Goal: Use online tool/utility: Utilize a website feature to perform a specific function

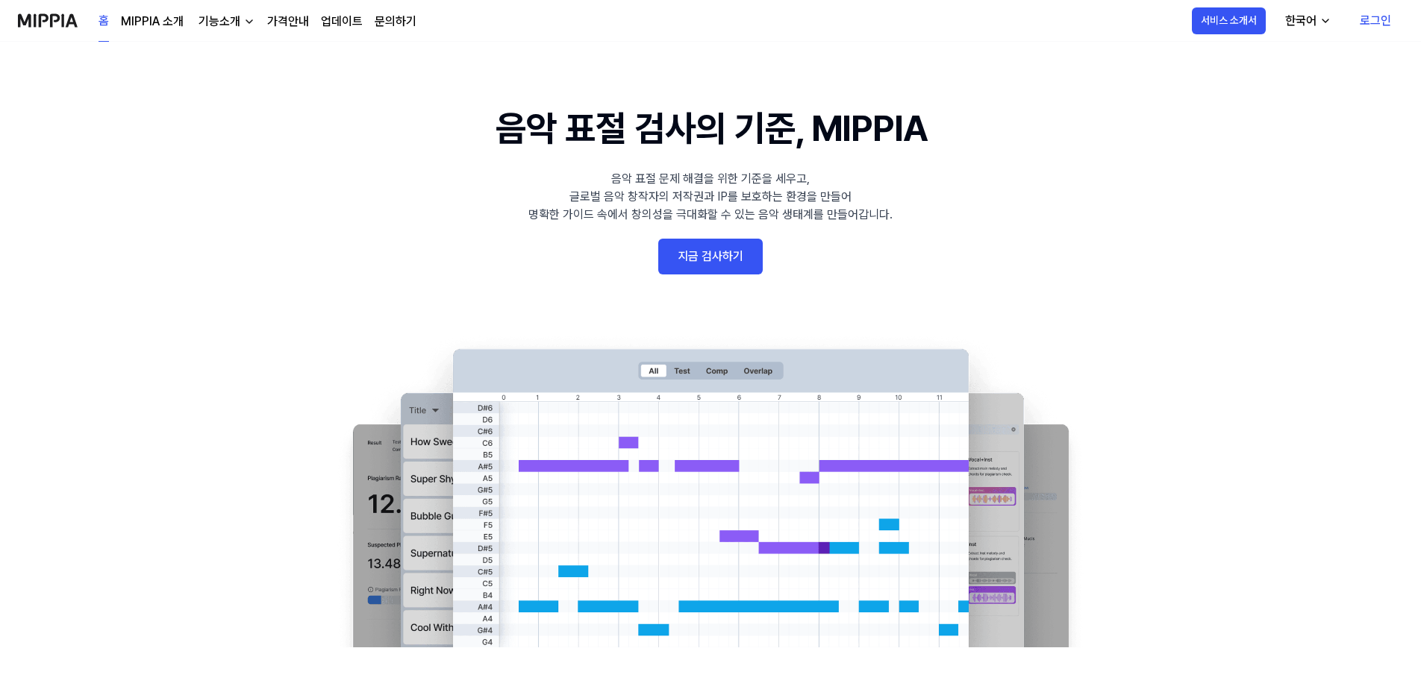
click at [1378, 18] on link "로그인" at bounding box center [1374, 21] width 55 height 42
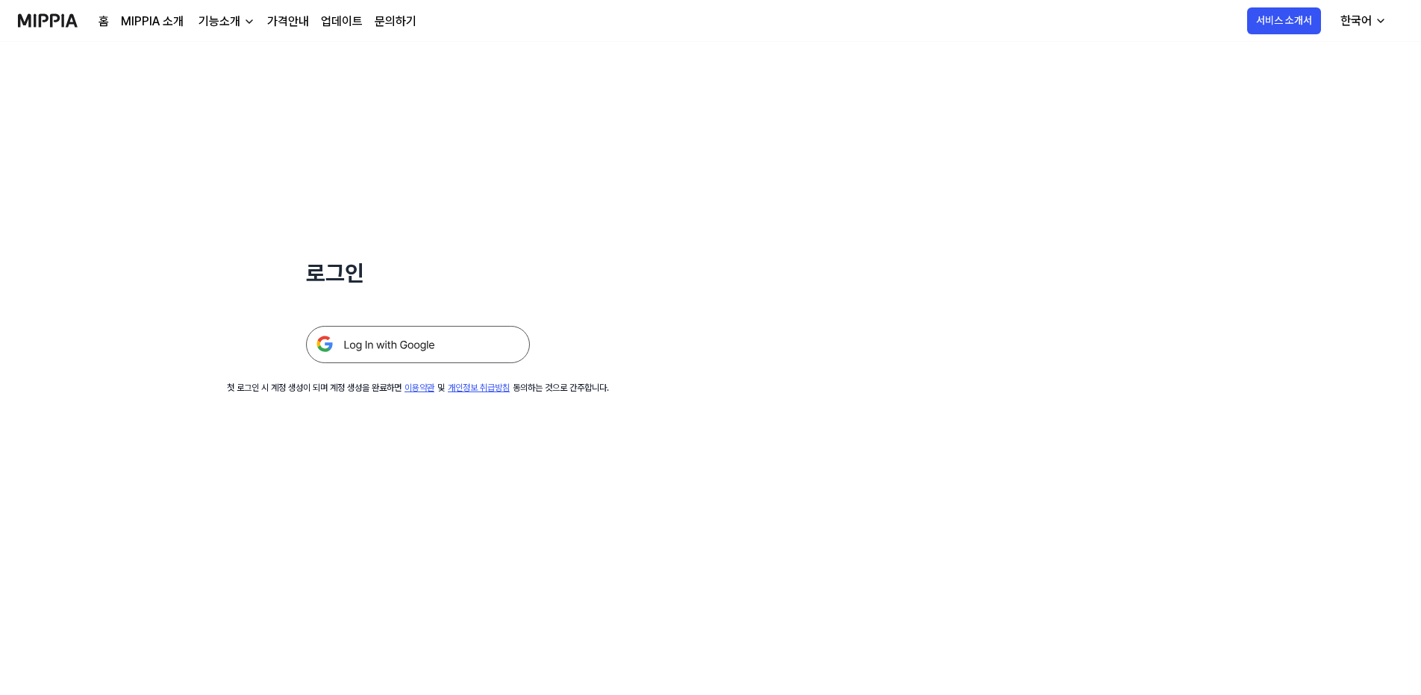
click at [406, 348] on img at bounding box center [418, 344] width 224 height 37
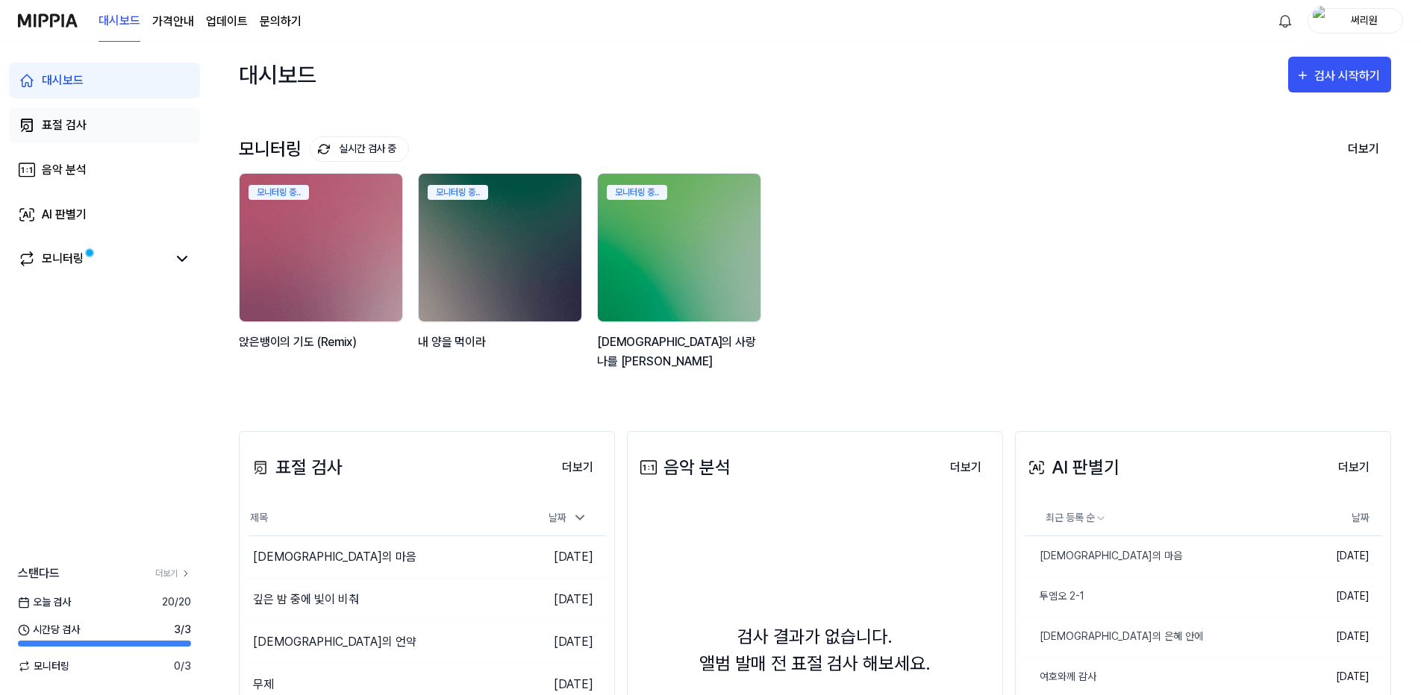
click at [58, 121] on div "표절 검사" at bounding box center [64, 125] width 45 height 18
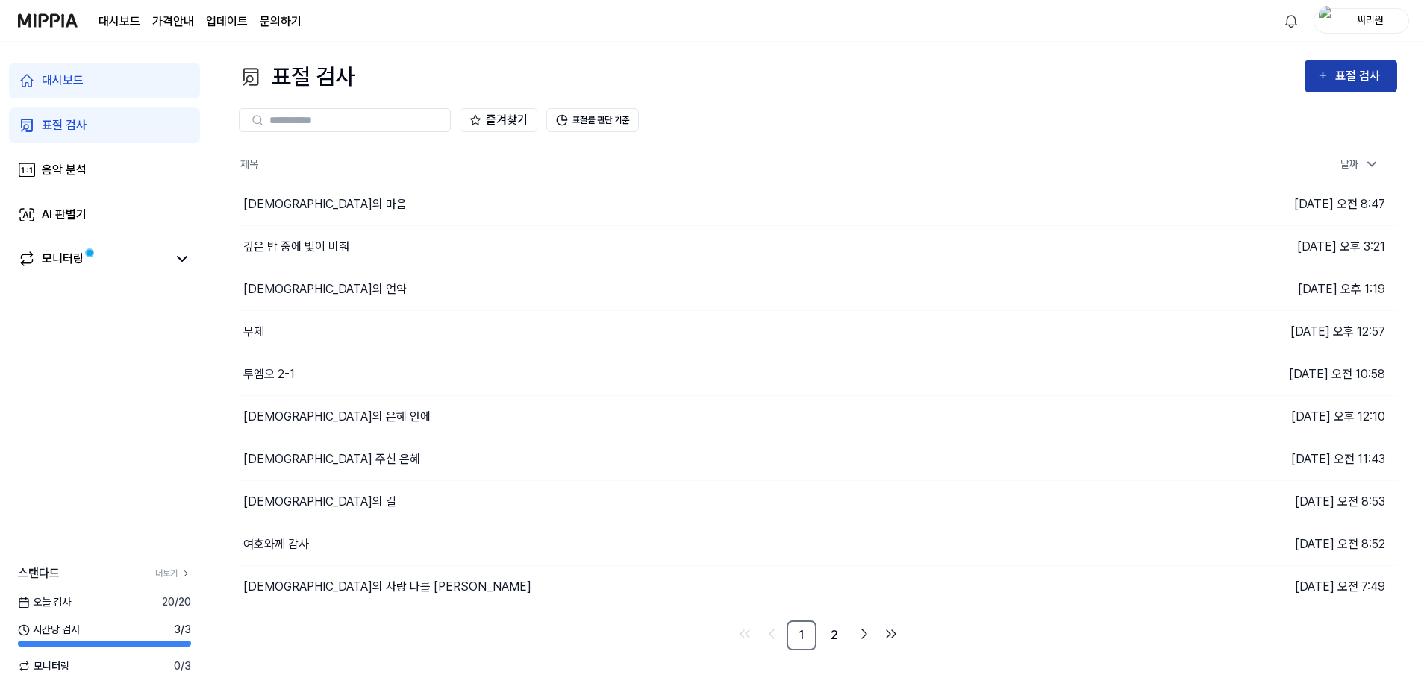
click at [1342, 78] on div "표절 검사" at bounding box center [1360, 75] width 50 height 19
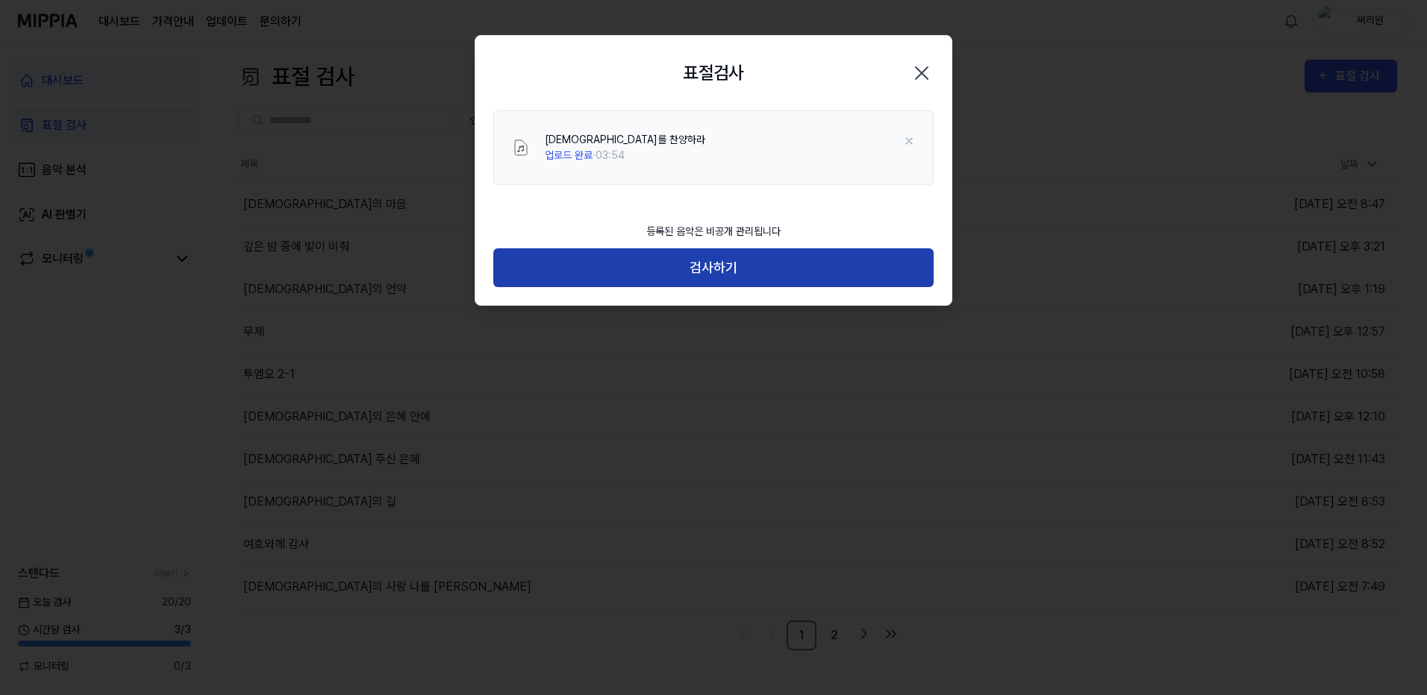
click at [791, 271] on button "검사하기" at bounding box center [713, 268] width 440 height 40
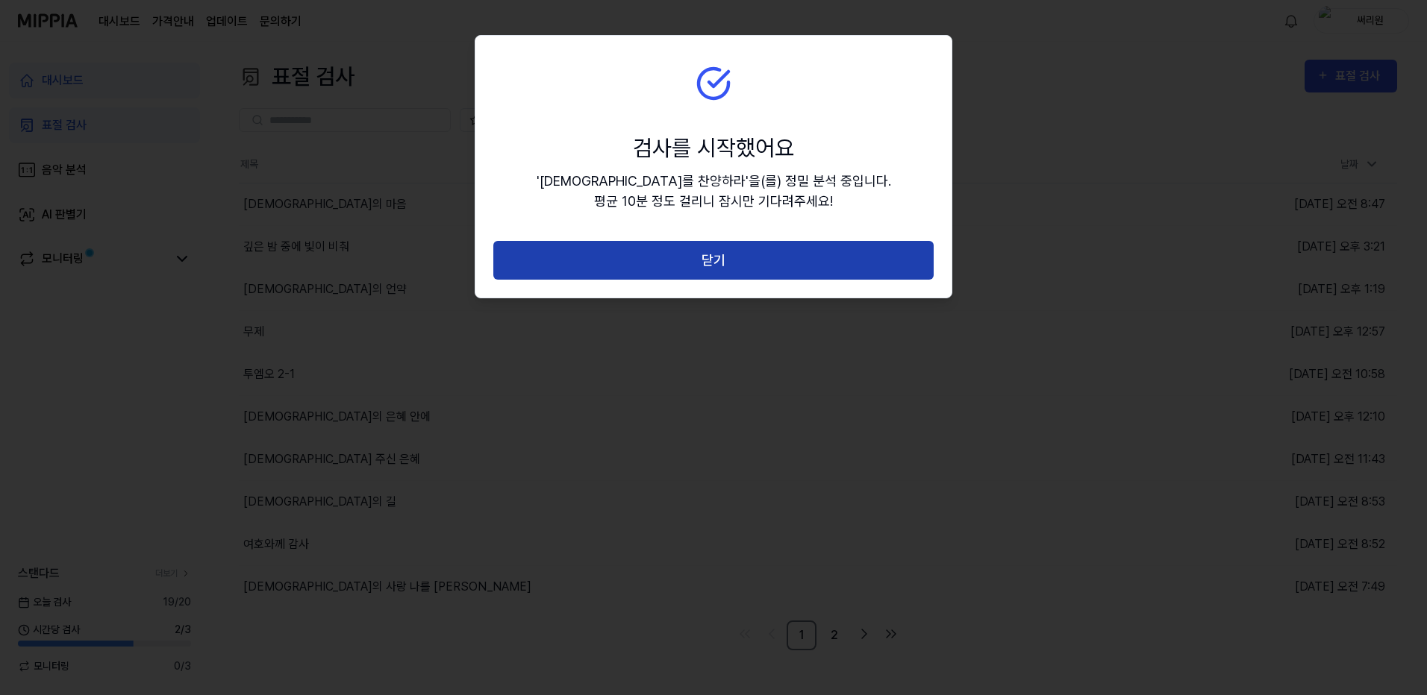
click at [743, 270] on button "닫기" at bounding box center [713, 261] width 440 height 40
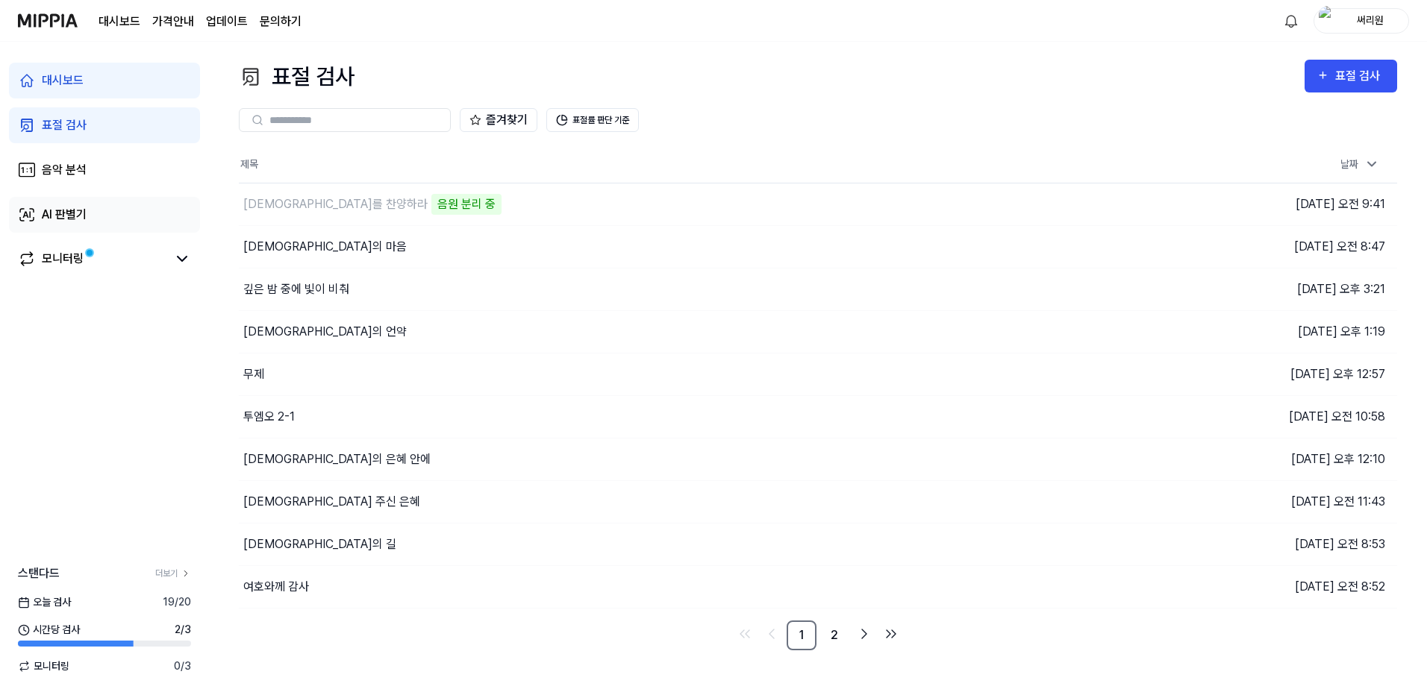
click at [63, 213] on div "AI 판별기" at bounding box center [64, 215] width 45 height 18
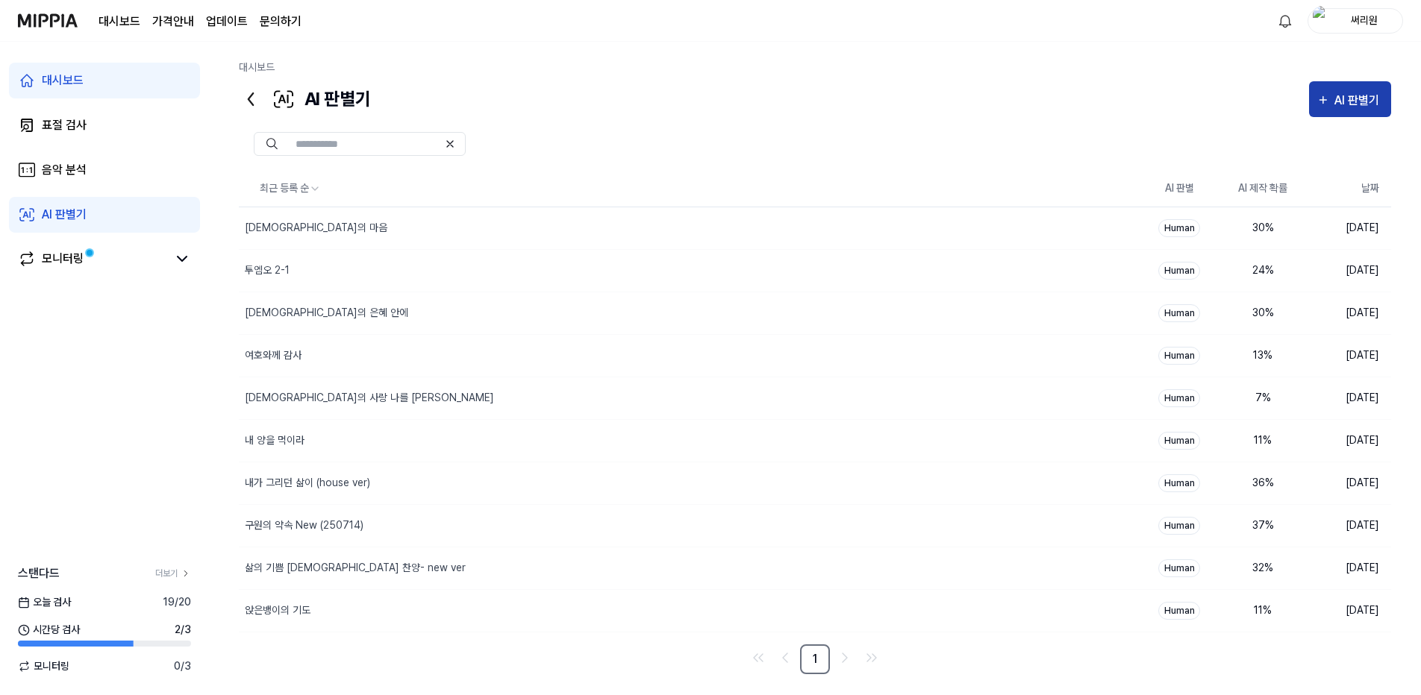
click at [1351, 101] on div "AI 판별기" at bounding box center [1358, 100] width 49 height 19
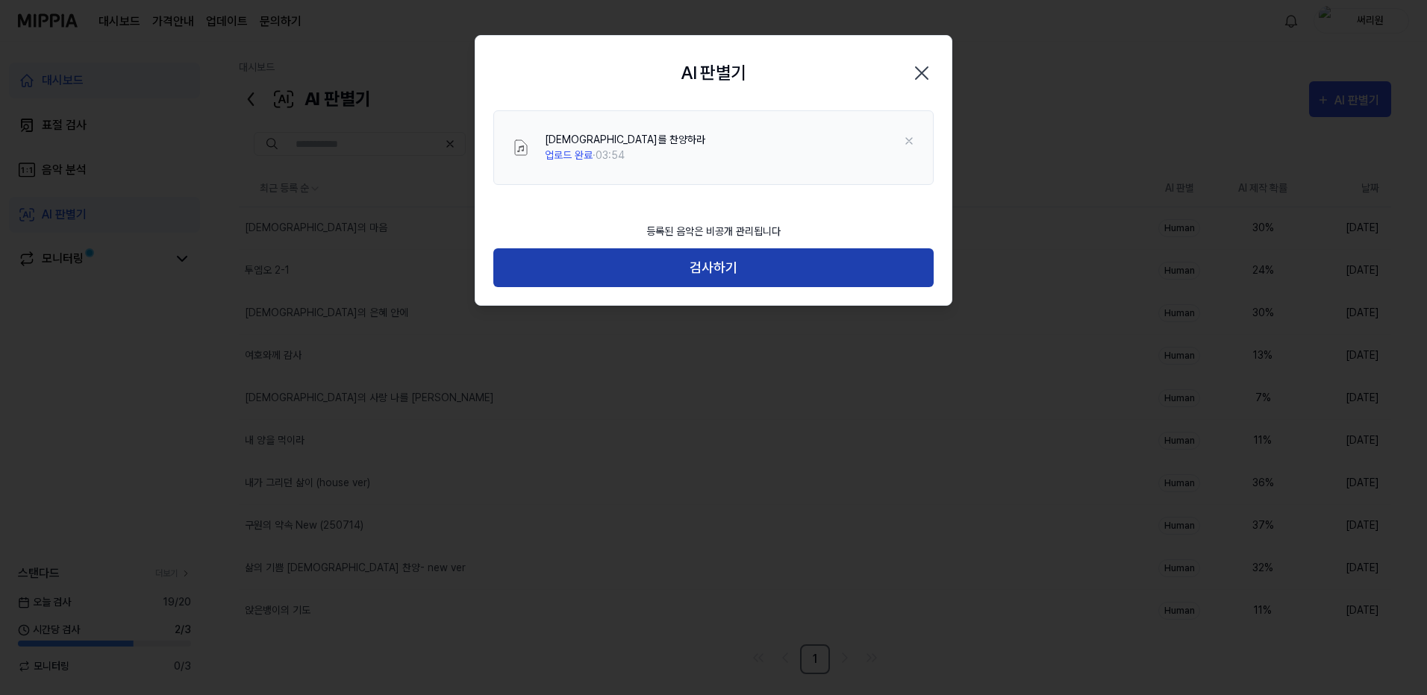
click at [745, 264] on button "검사하기" at bounding box center [713, 268] width 440 height 40
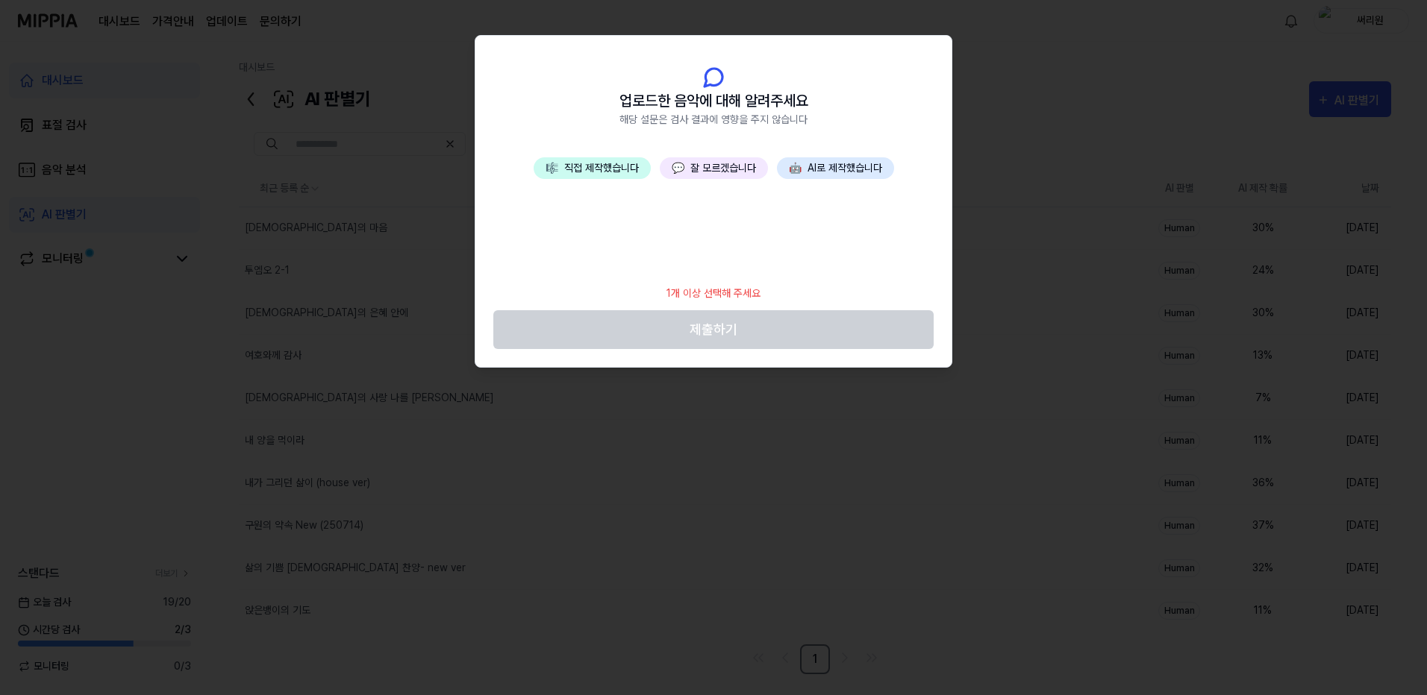
click at [862, 172] on button "🤖 AI로 제작했습니다" at bounding box center [835, 168] width 117 height 22
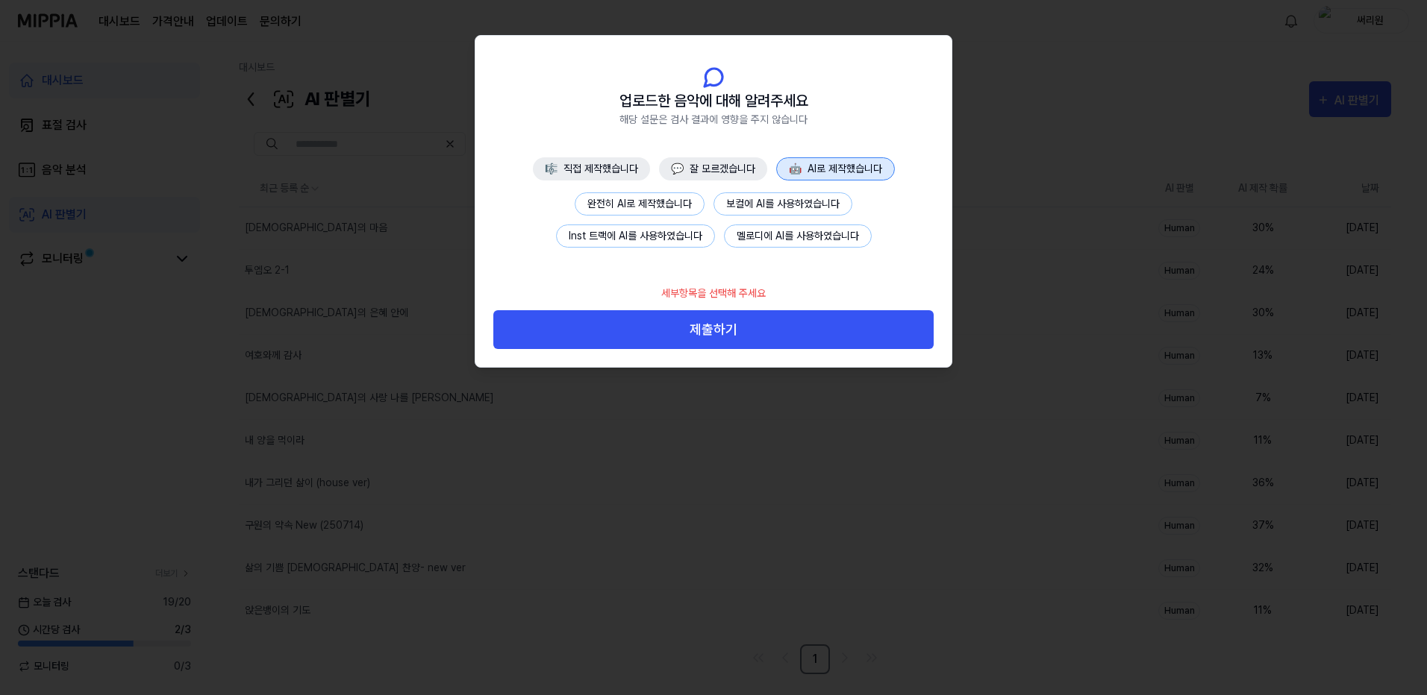
click at [658, 196] on button "완전히 AI로 제작했습니다" at bounding box center [639, 203] width 130 height 23
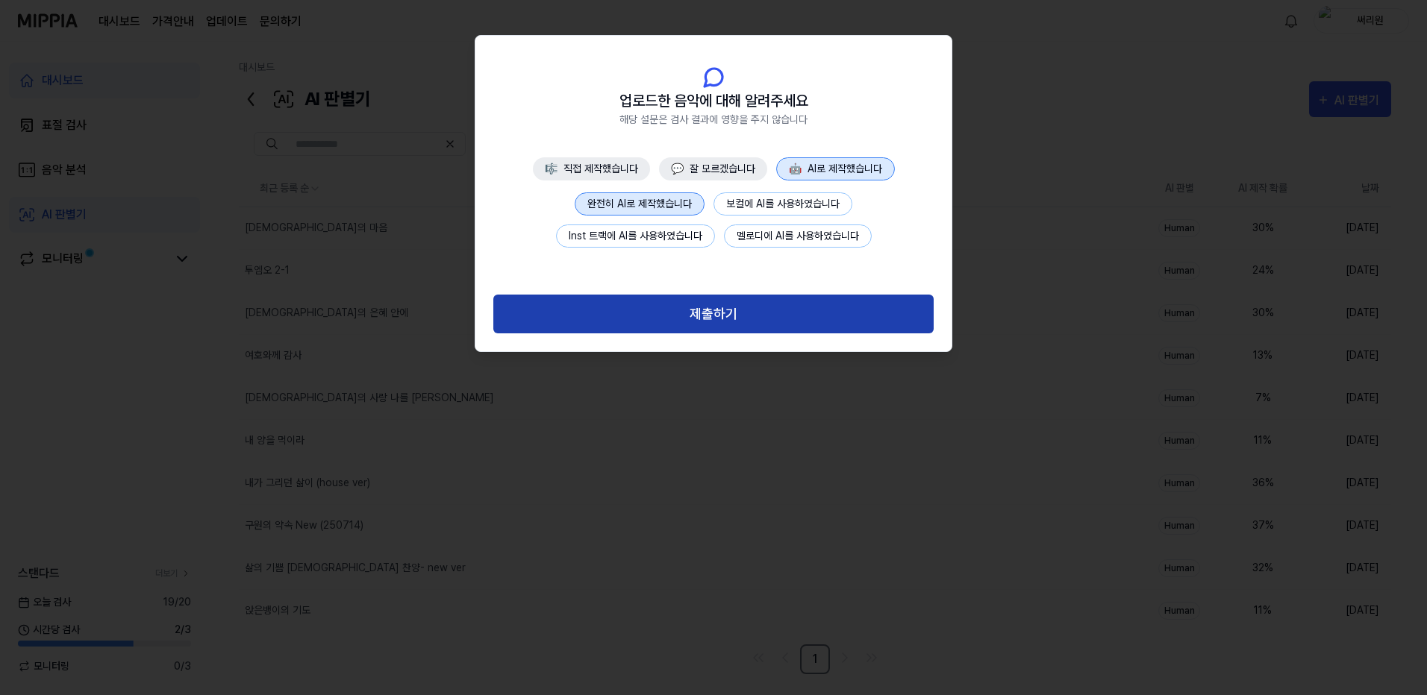
click at [724, 321] on button "제출하기" at bounding box center [713, 315] width 440 height 40
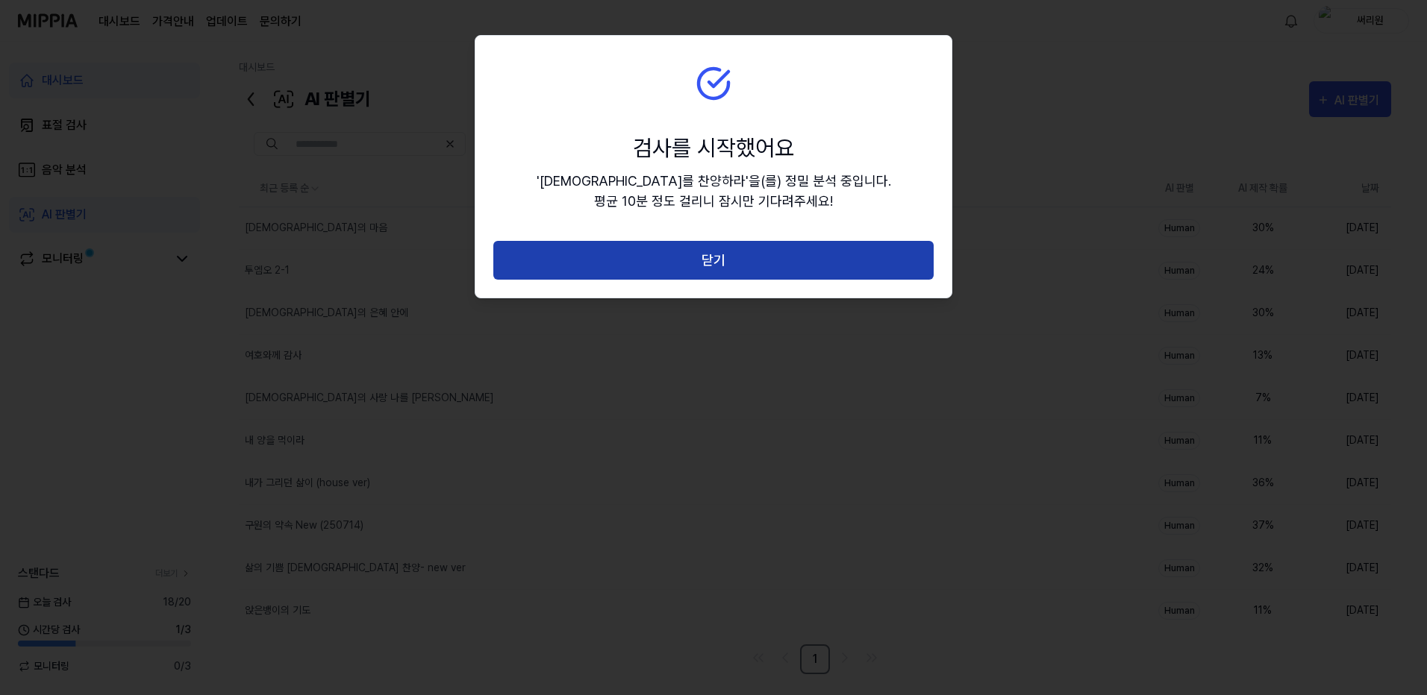
click at [738, 256] on button "닫기" at bounding box center [713, 261] width 440 height 40
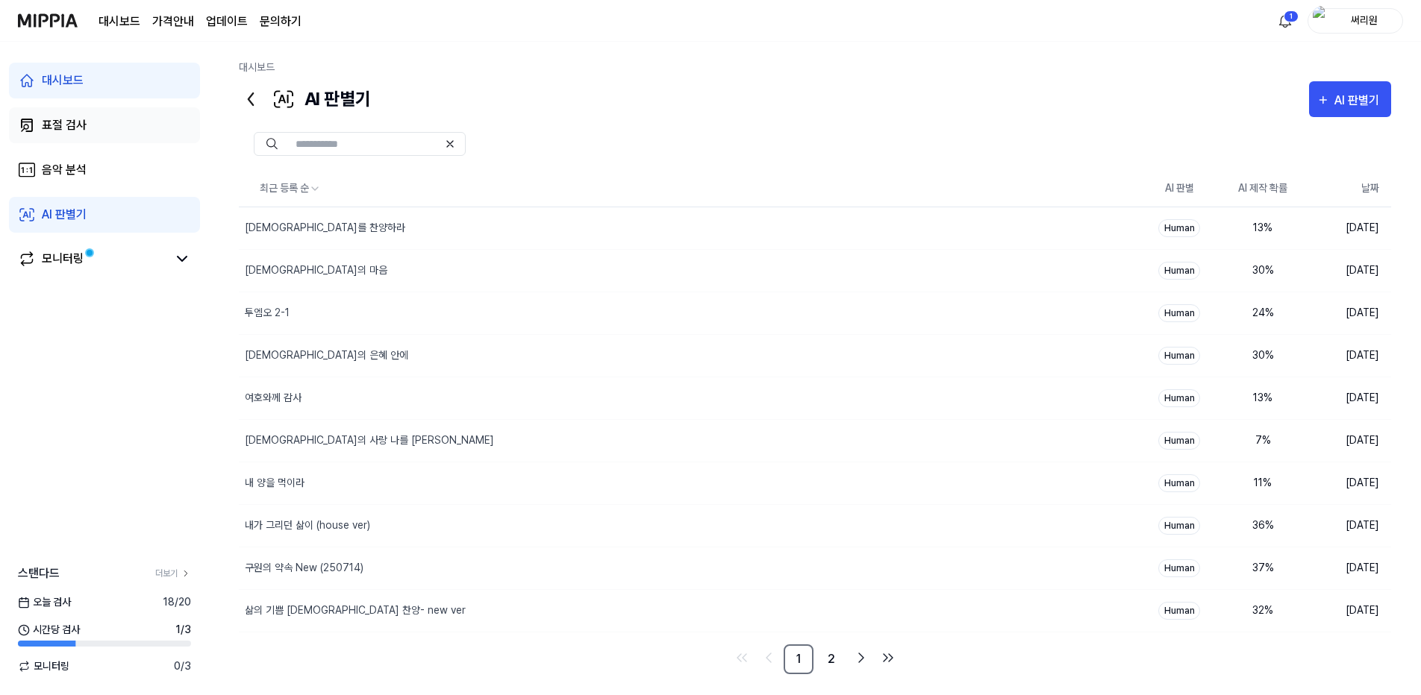
click at [68, 123] on div "표절 검사" at bounding box center [64, 125] width 45 height 18
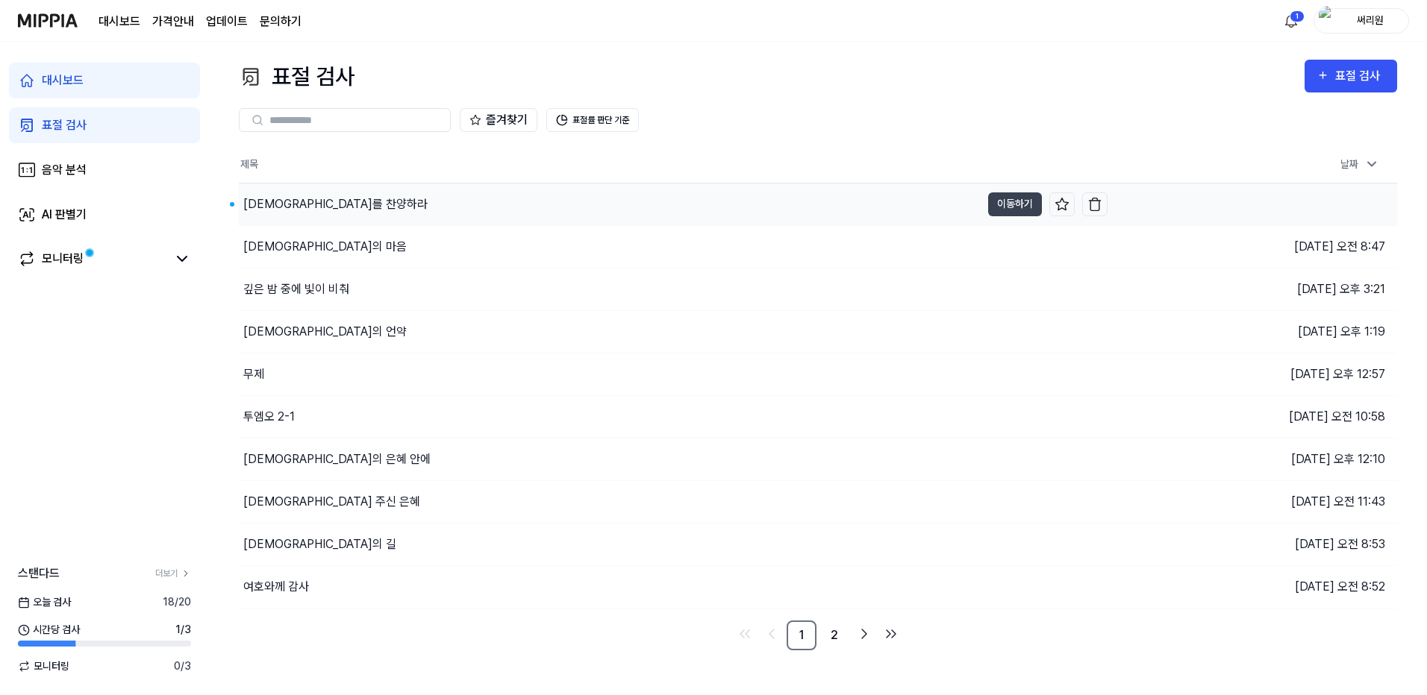
click at [263, 204] on div "[DEMOGRAPHIC_DATA]를 찬양하라" at bounding box center [335, 204] width 184 height 18
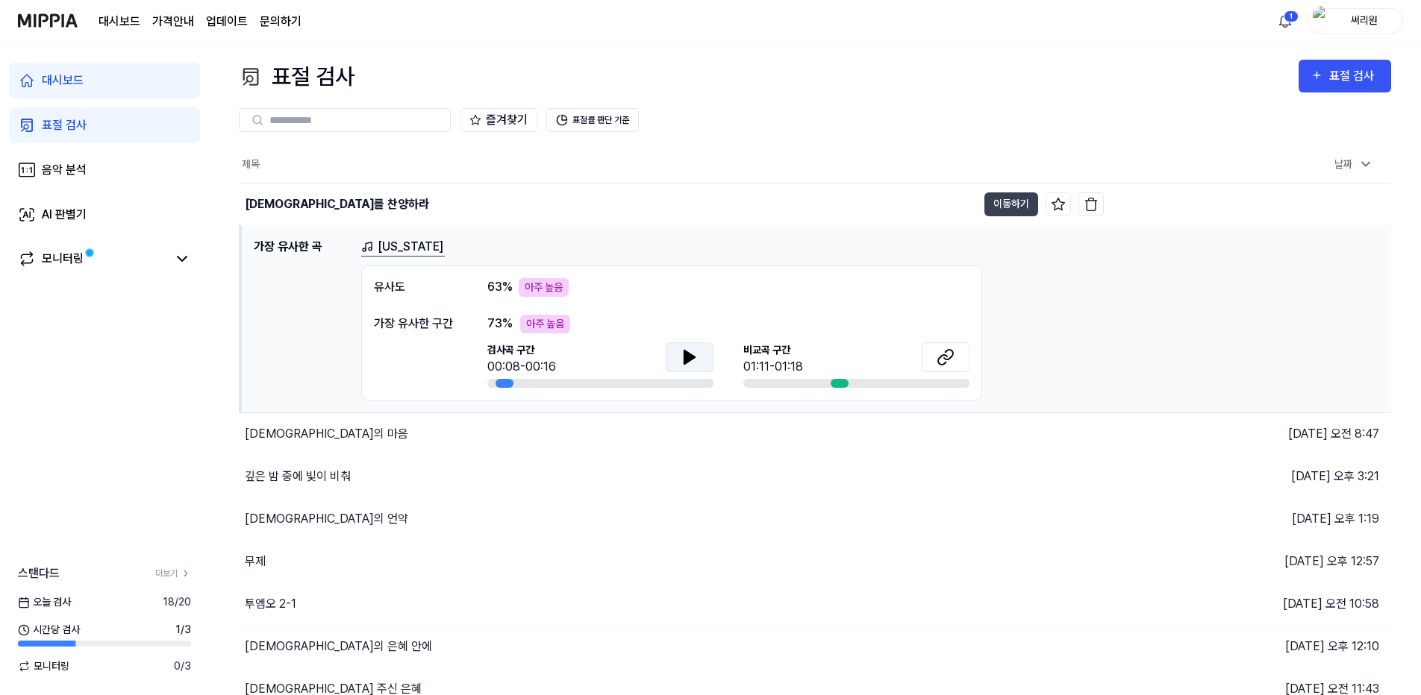
click at [693, 357] on icon at bounding box center [689, 357] width 10 height 13
click at [951, 354] on icon at bounding box center [945, 357] width 18 height 18
click at [399, 251] on link "[US_STATE]" at bounding box center [403, 247] width 84 height 19
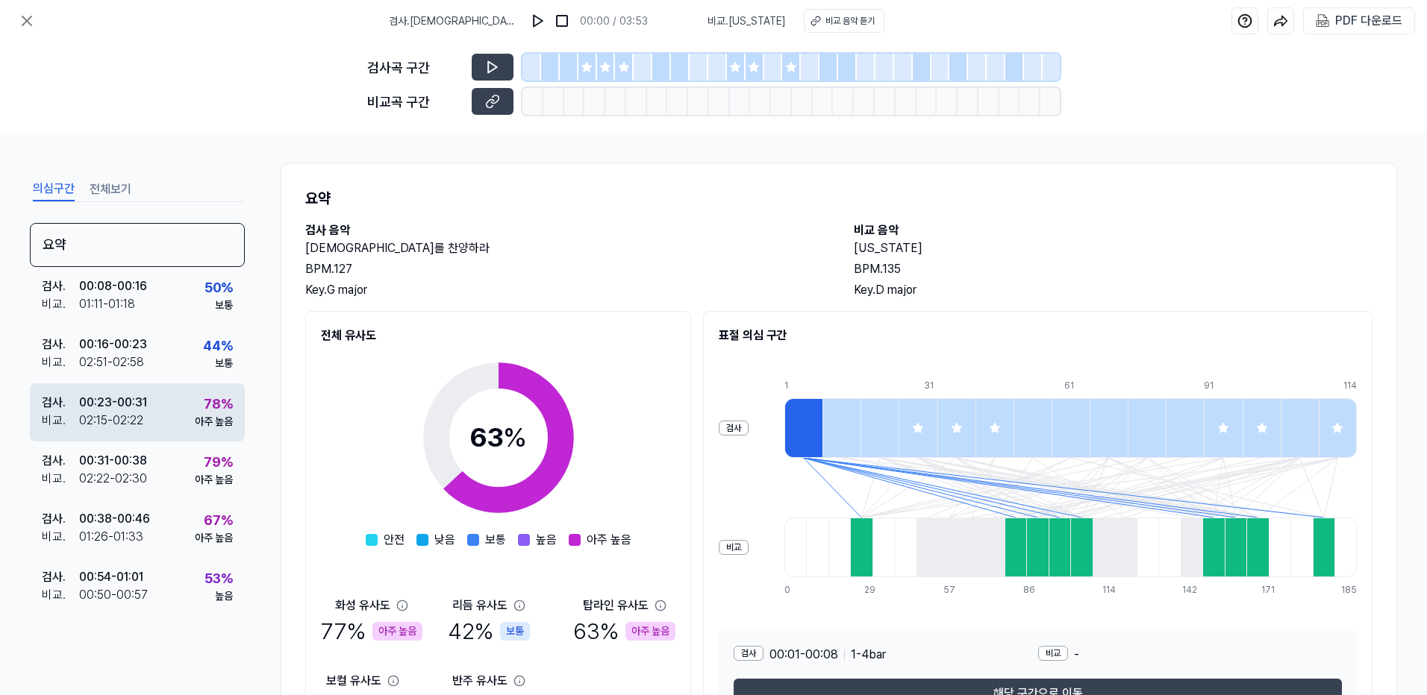
click at [161, 418] on div "검사 . 00:23 - 00:31 비교 . 02:15 - 02:22 78 % 아주 높음" at bounding box center [137, 412] width 215 height 58
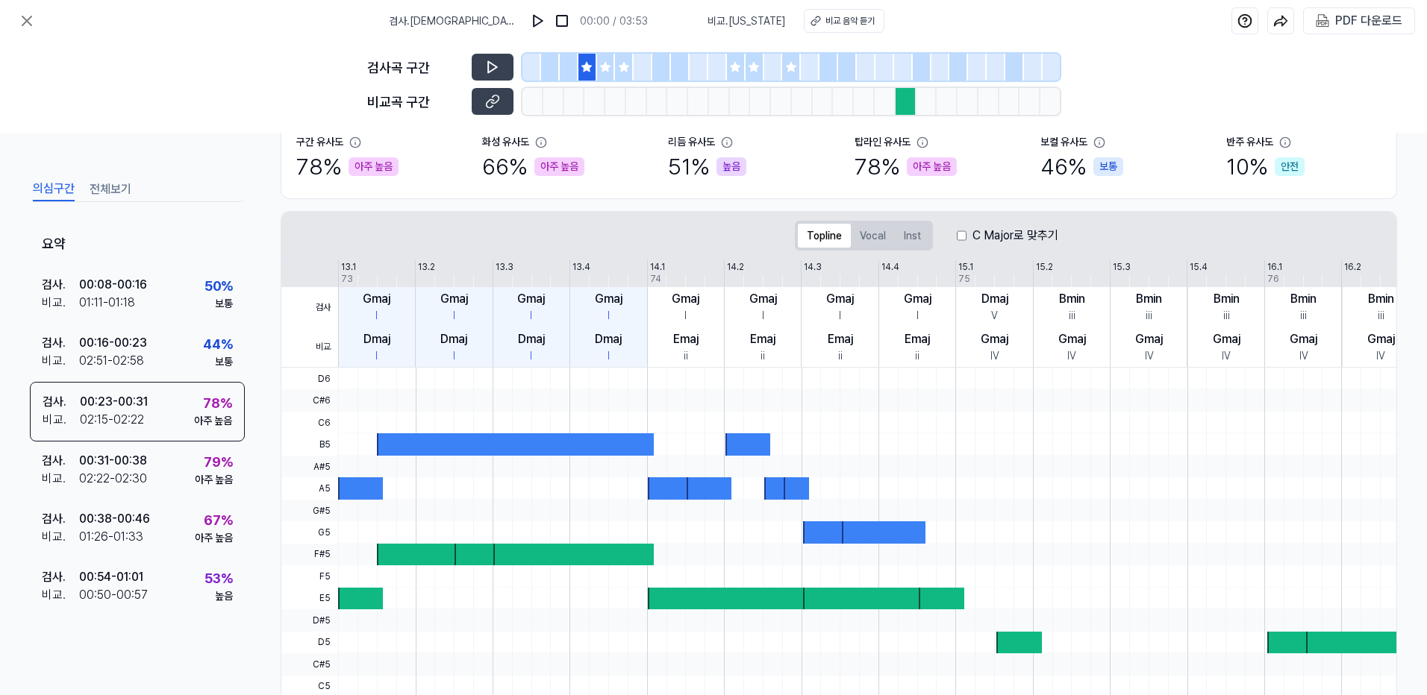
scroll to position [270, 0]
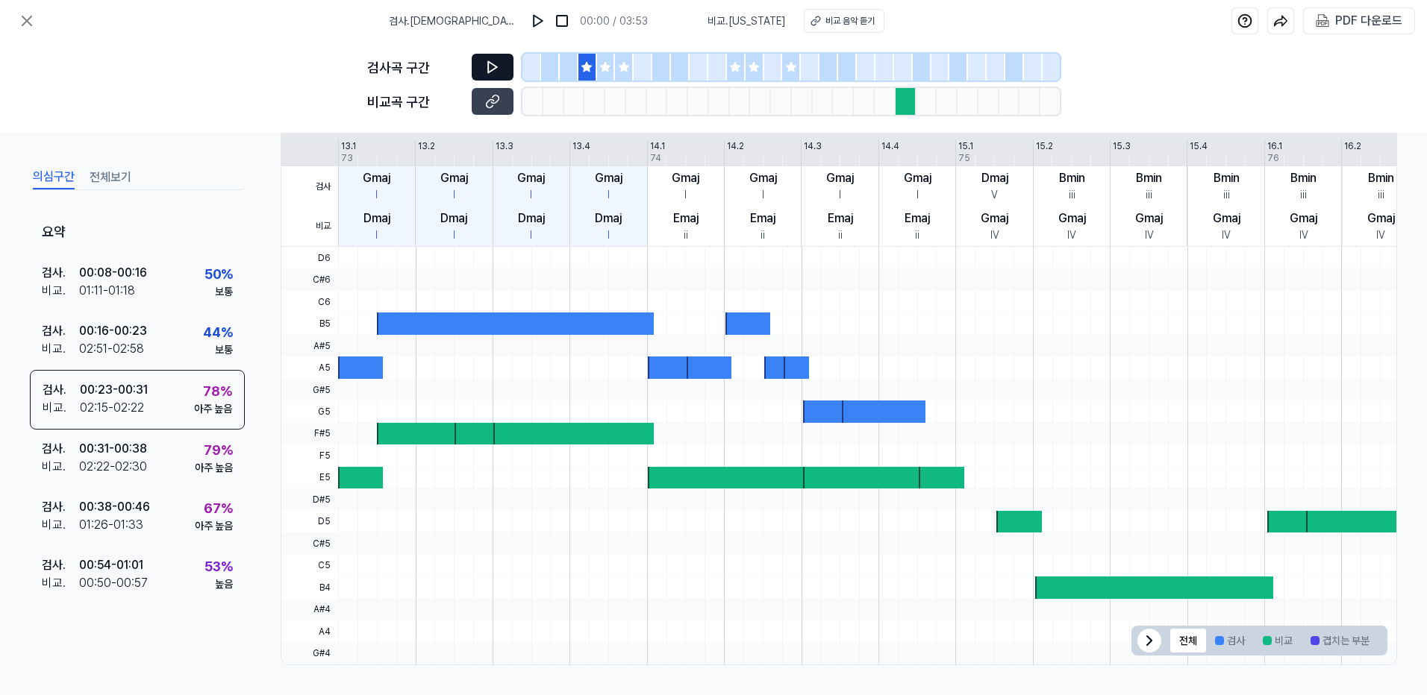
click at [493, 75] on button at bounding box center [493, 67] width 42 height 27
click at [598, 66] on div at bounding box center [606, 67] width 19 height 27
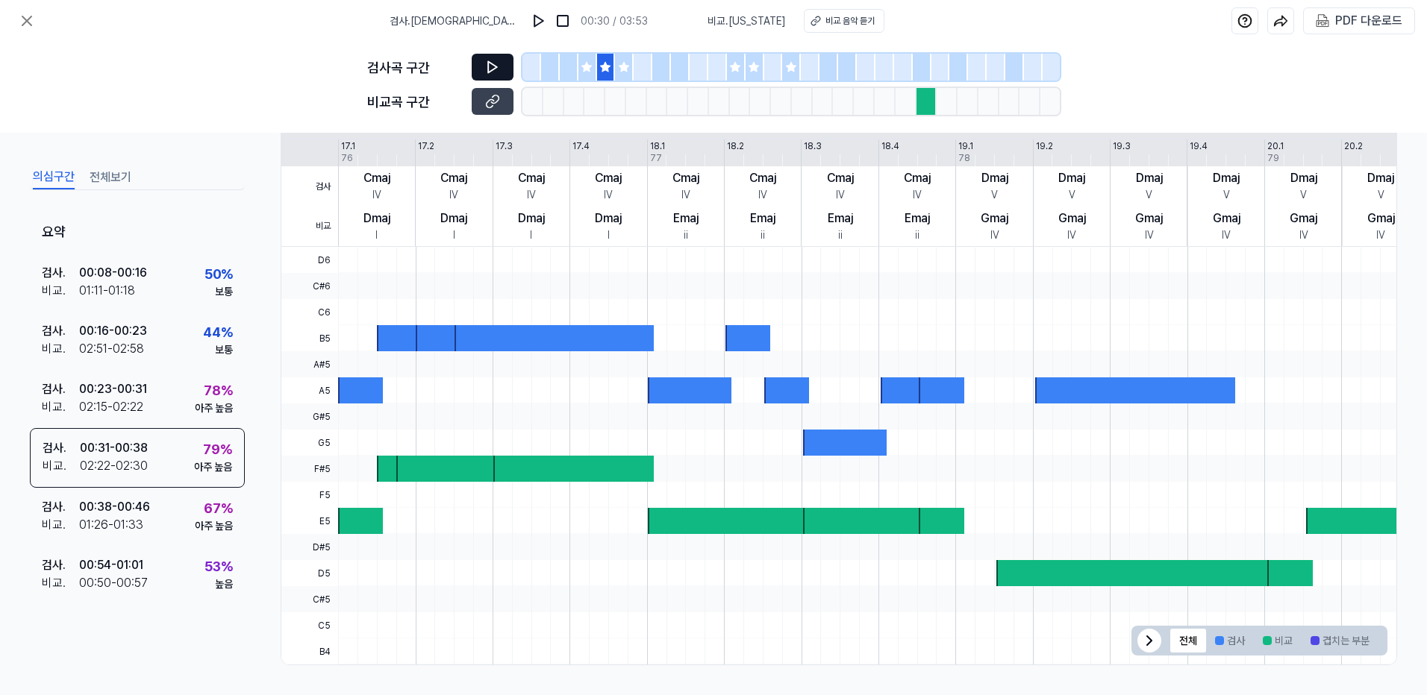
click at [493, 76] on button at bounding box center [493, 67] width 42 height 27
click at [625, 69] on icon at bounding box center [624, 67] width 10 height 10
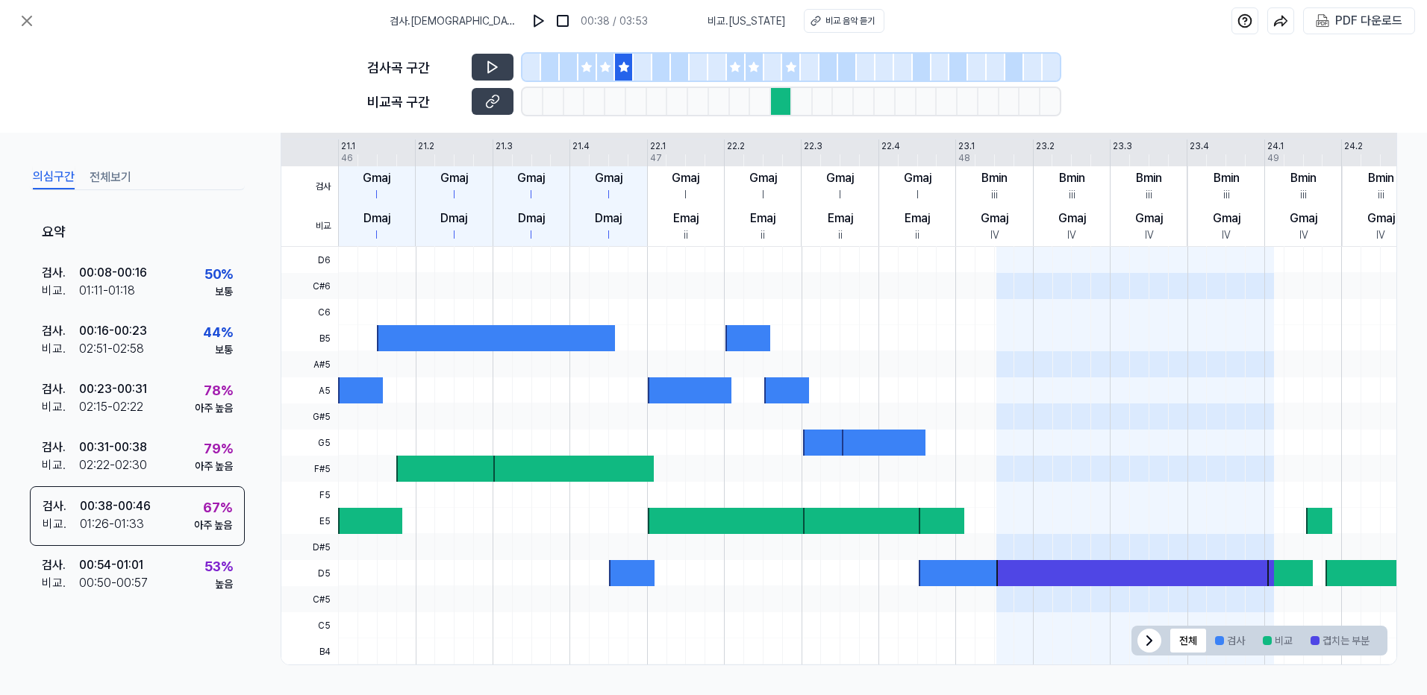
click at [496, 67] on icon at bounding box center [492, 67] width 9 height 11
click at [733, 74] on div at bounding box center [736, 67] width 19 height 27
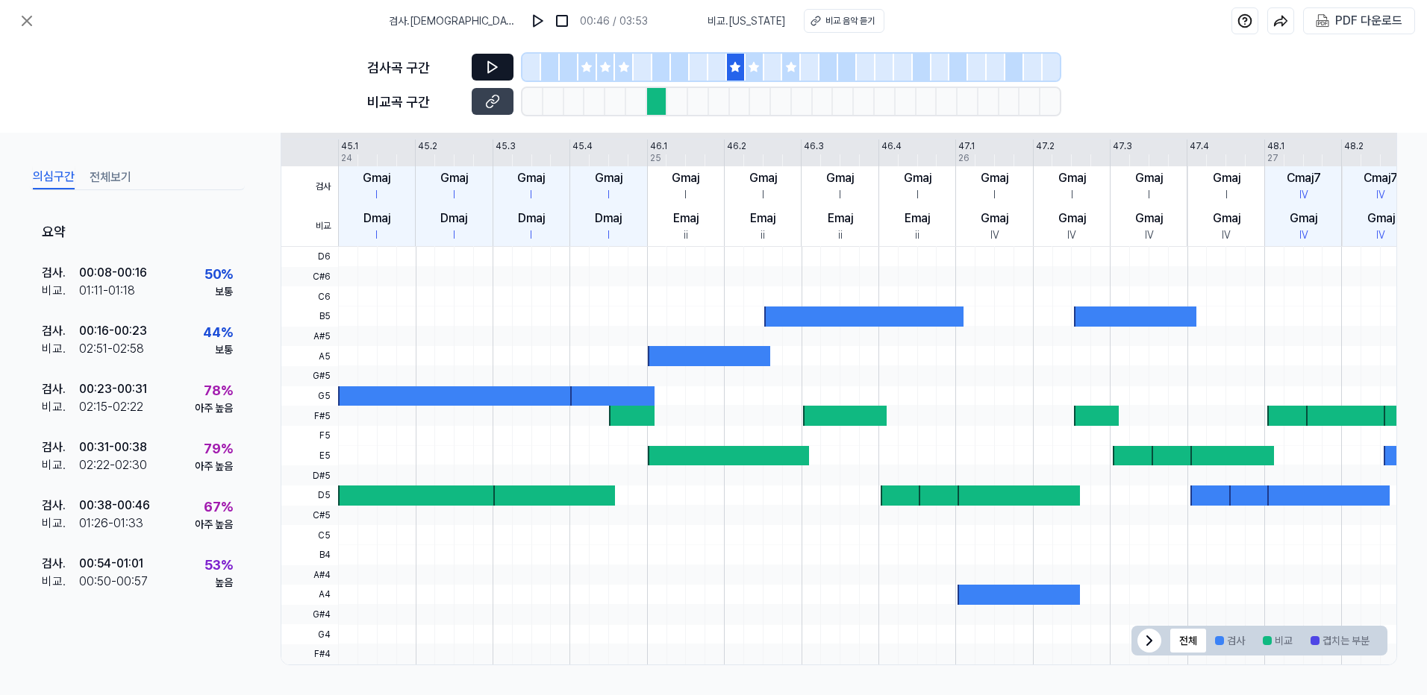
click at [499, 74] on icon at bounding box center [492, 67] width 15 height 15
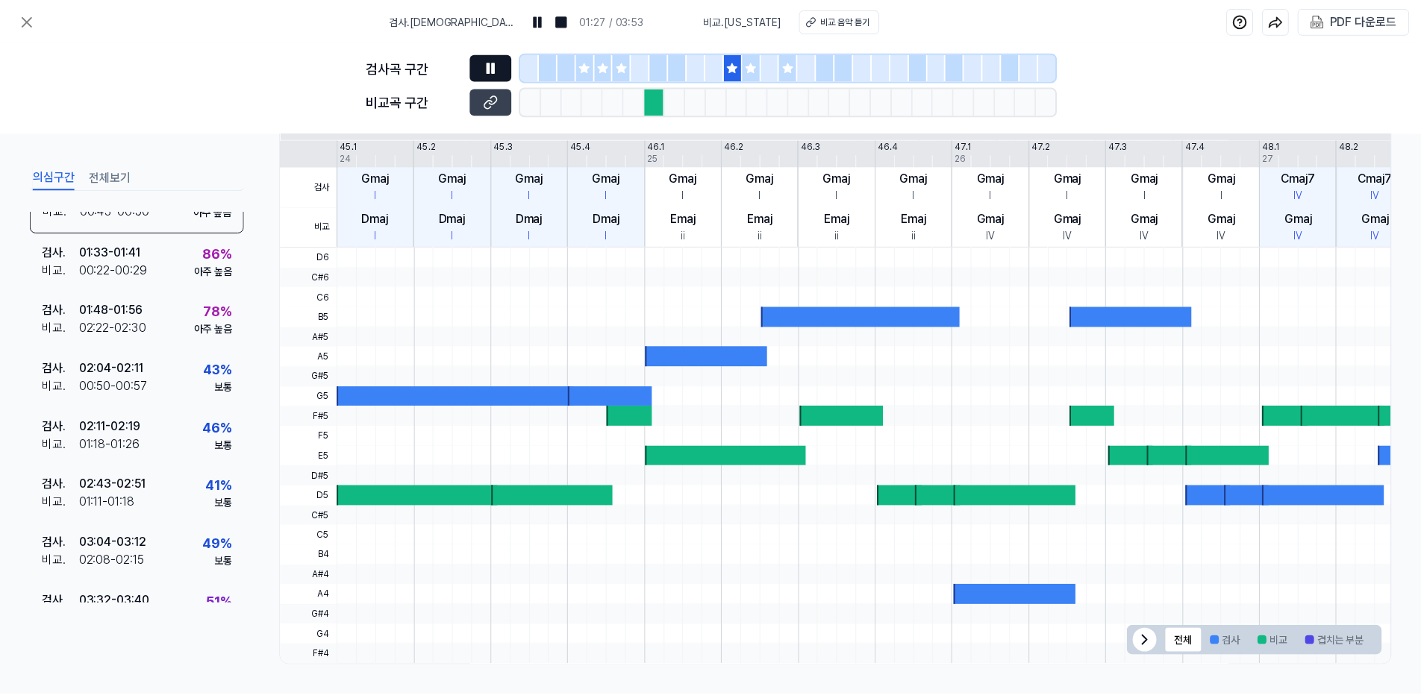
scroll to position [525, 0]
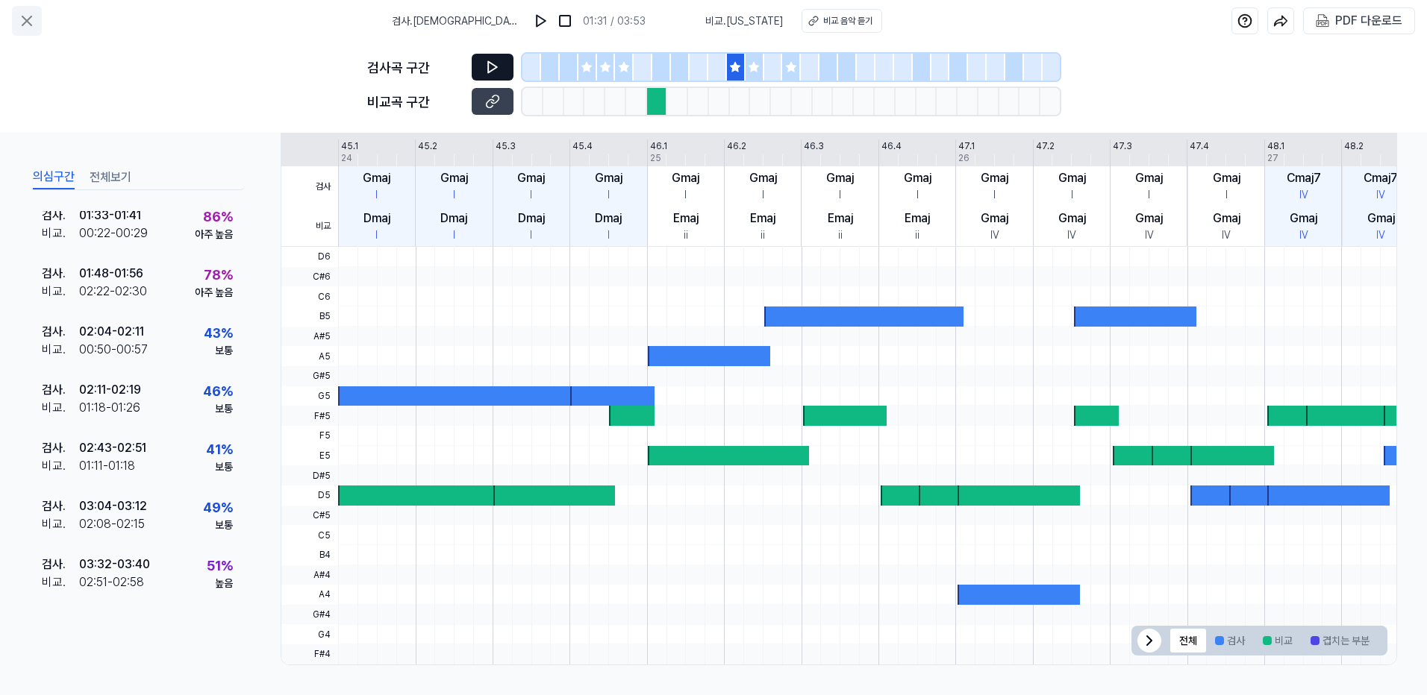
click at [26, 23] on icon at bounding box center [27, 21] width 18 height 18
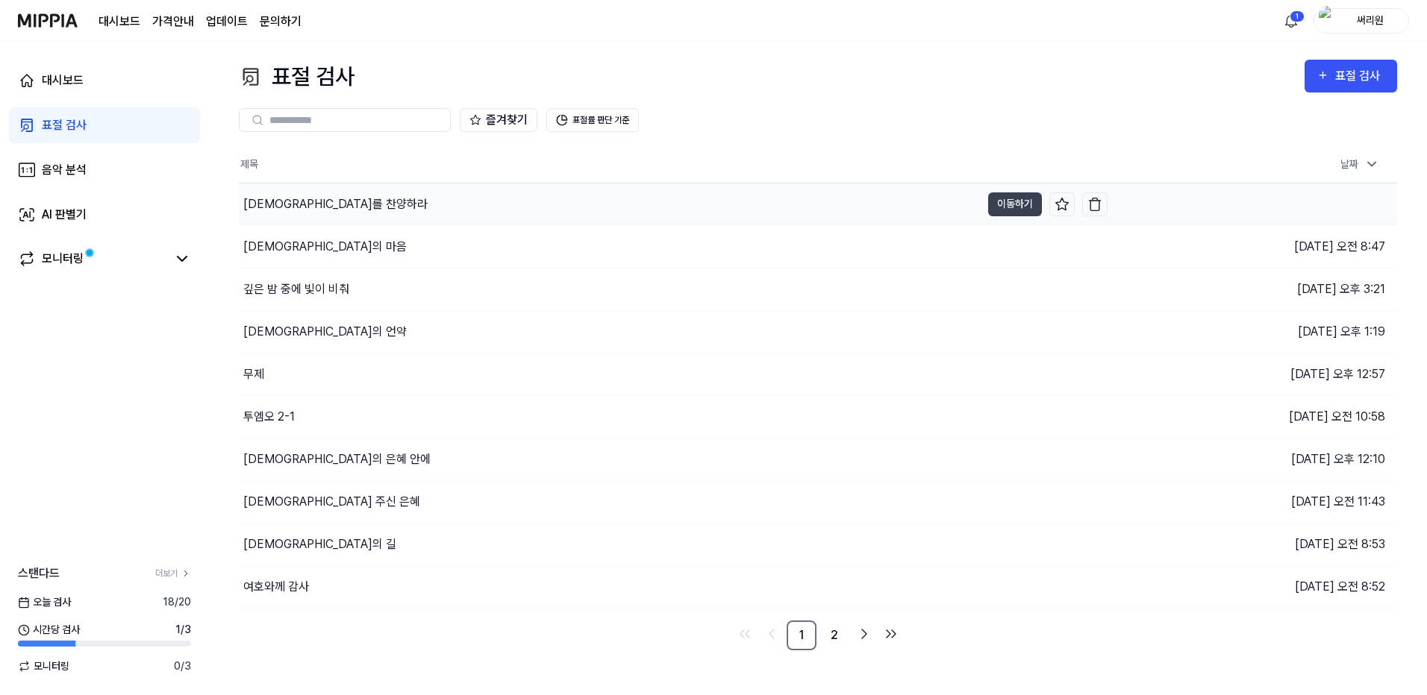
click at [283, 205] on div "[DEMOGRAPHIC_DATA]를 찬양하라" at bounding box center [335, 204] width 184 height 18
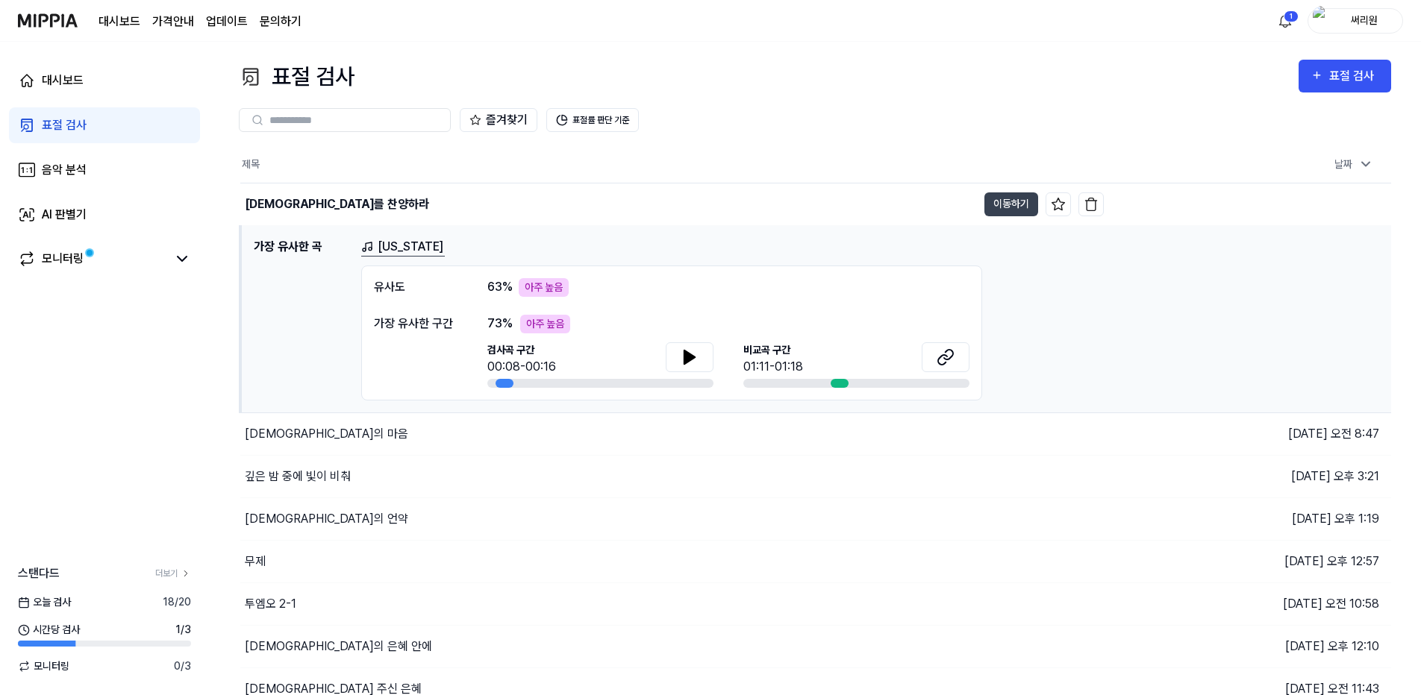
click at [392, 248] on link "[US_STATE]" at bounding box center [403, 247] width 84 height 19
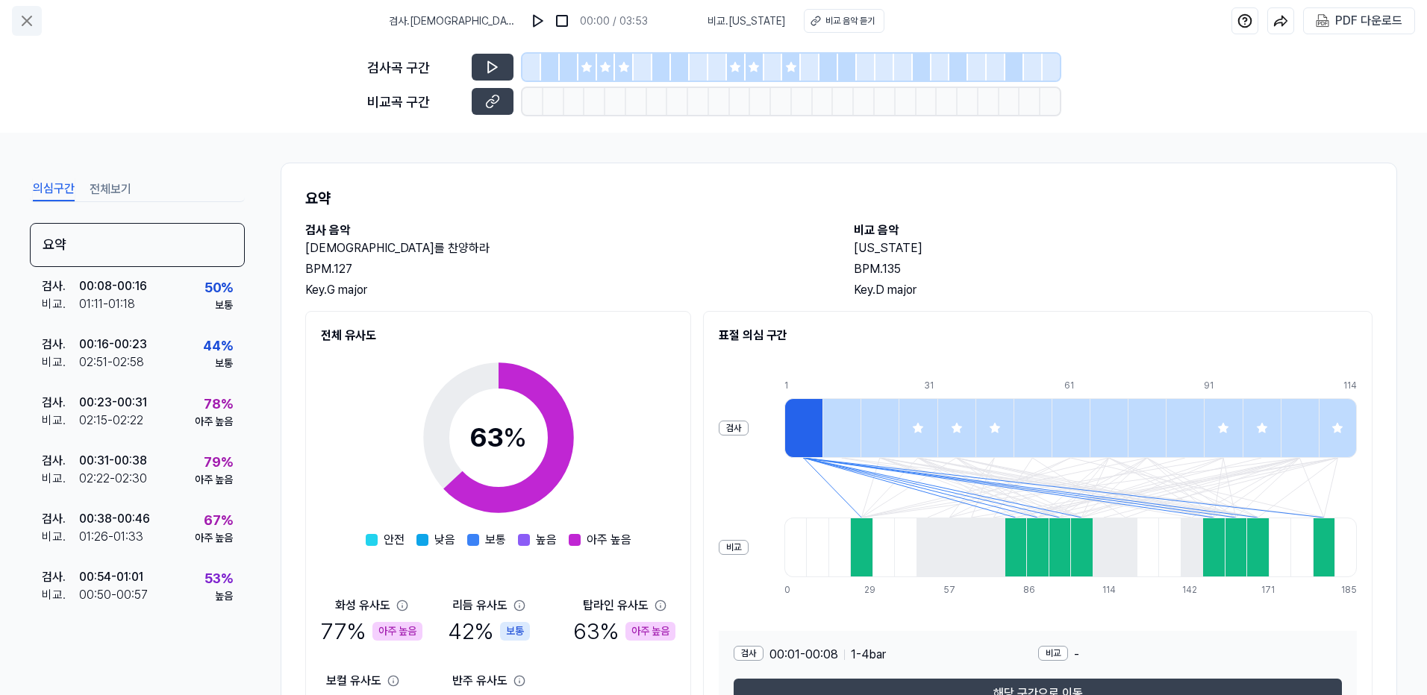
click at [30, 19] on icon at bounding box center [27, 21] width 18 height 18
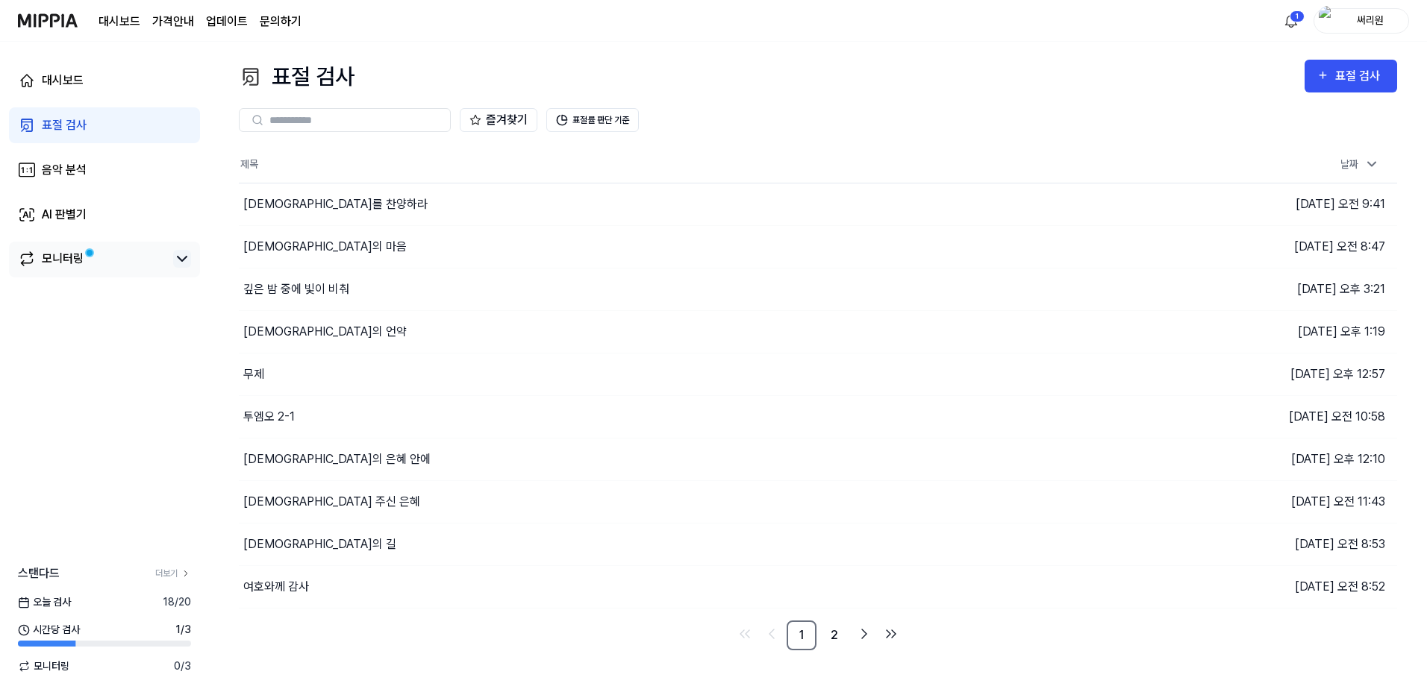
click at [184, 257] on icon at bounding box center [182, 259] width 18 height 18
click at [184, 257] on icon at bounding box center [182, 259] width 9 height 4
click at [57, 219] on div "AI 판별기" at bounding box center [64, 215] width 45 height 18
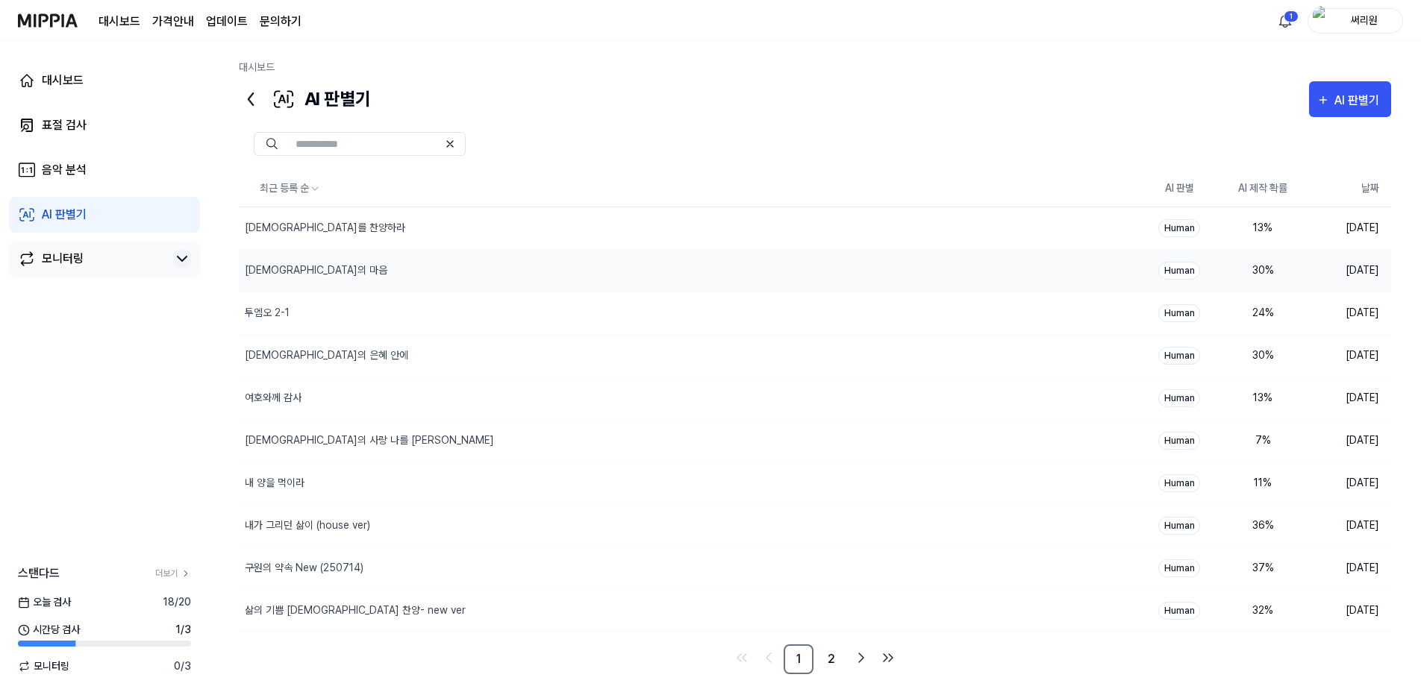
click at [1180, 272] on div "Human" at bounding box center [1179, 271] width 42 height 18
